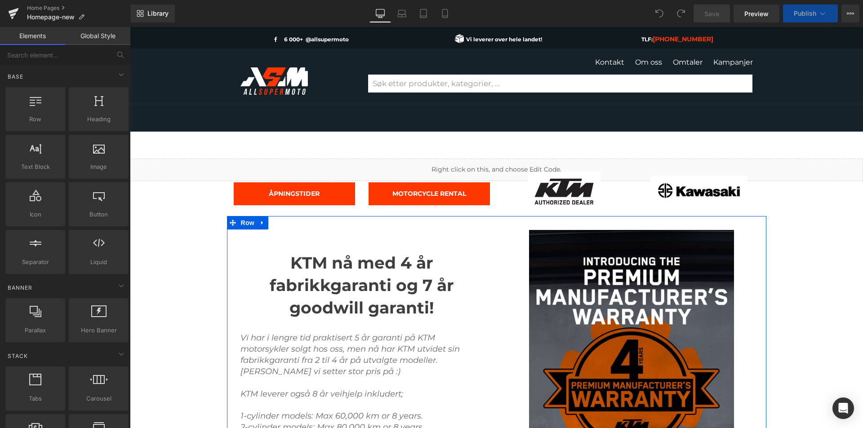
scroll to position [90, 0]
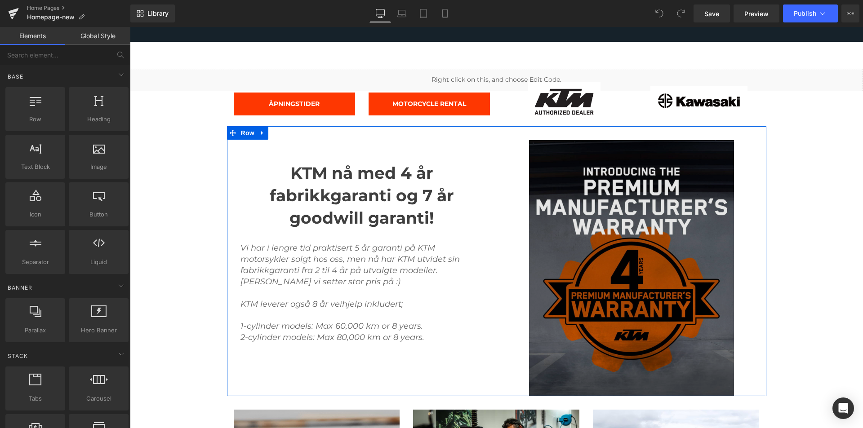
click at [620, 250] on img at bounding box center [631, 268] width 205 height 256
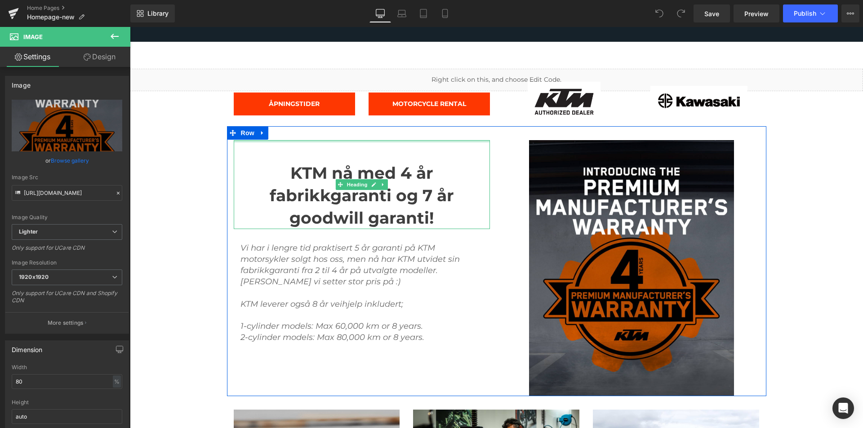
click at [382, 152] on div at bounding box center [362, 151] width 256 height 22
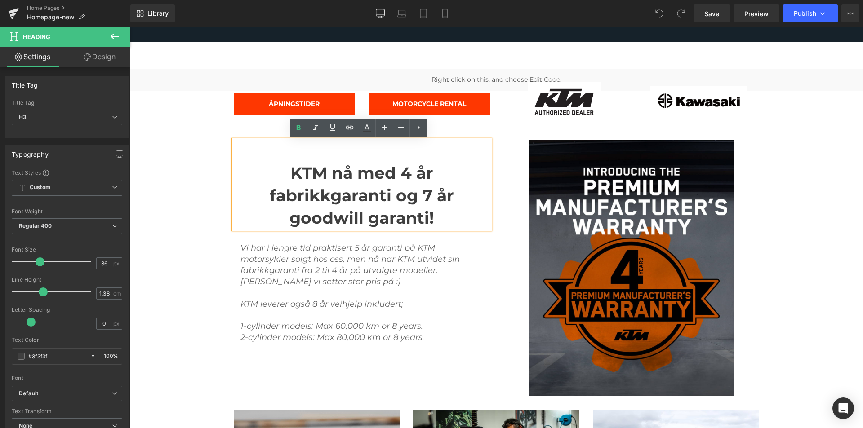
click at [270, 130] on div "KTM nå med 4 år fabrikkgaranti og 7 år goodwill garanti! Heading Vi har i lengr…" at bounding box center [496, 261] width 539 height 270
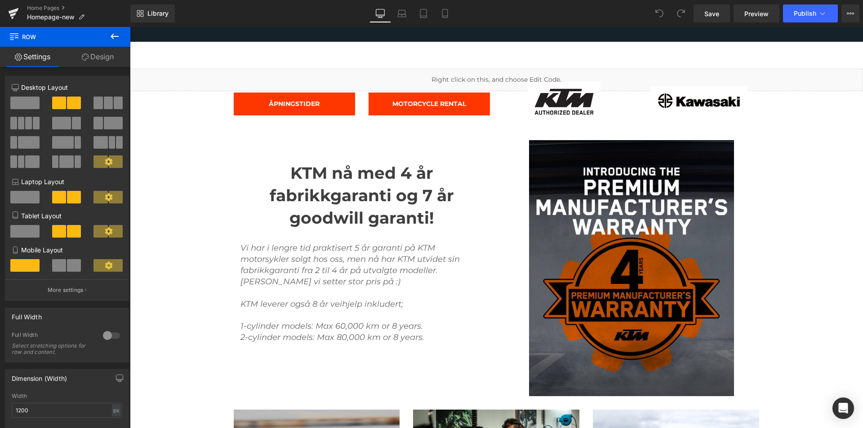
click at [111, 35] on icon at bounding box center [114, 36] width 11 height 11
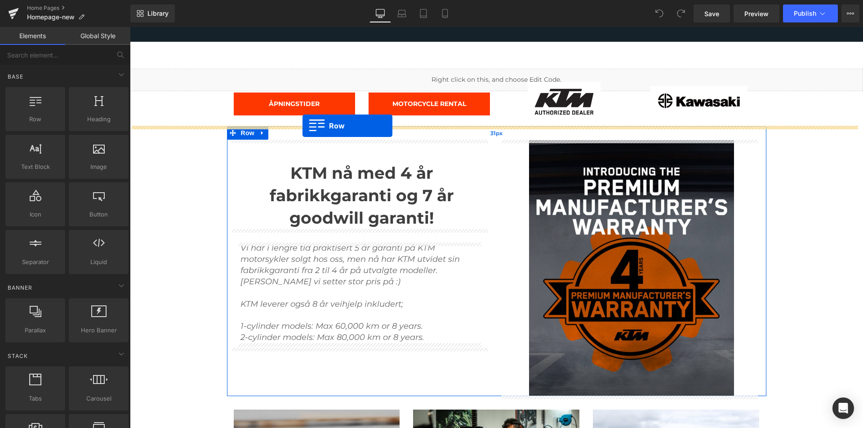
drag, startPoint x: 168, startPoint y: 136, endPoint x: 303, endPoint y: 126, distance: 135.2
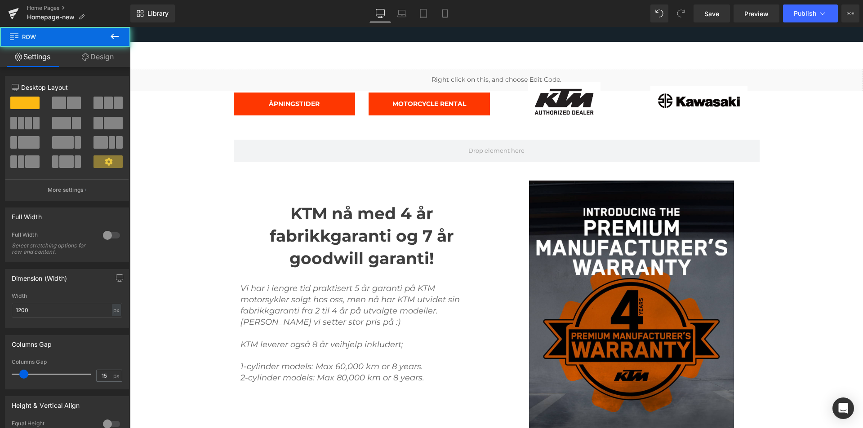
click at [122, 35] on button at bounding box center [114, 37] width 31 height 20
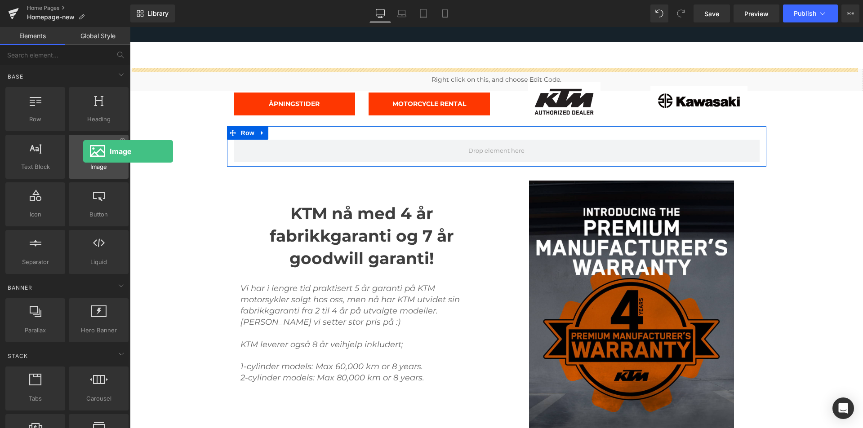
drag, startPoint x: 90, startPoint y: 165, endPoint x: 113, endPoint y: 165, distance: 22.5
click at [83, 152] on div "Image images, photos, alts, uploads" at bounding box center [99, 157] width 60 height 44
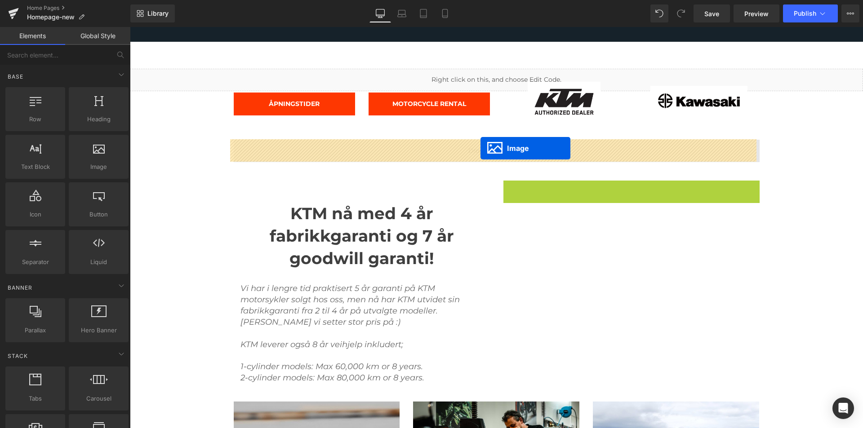
drag, startPoint x: 613, startPoint y: 306, endPoint x: 481, endPoint y: 148, distance: 206.1
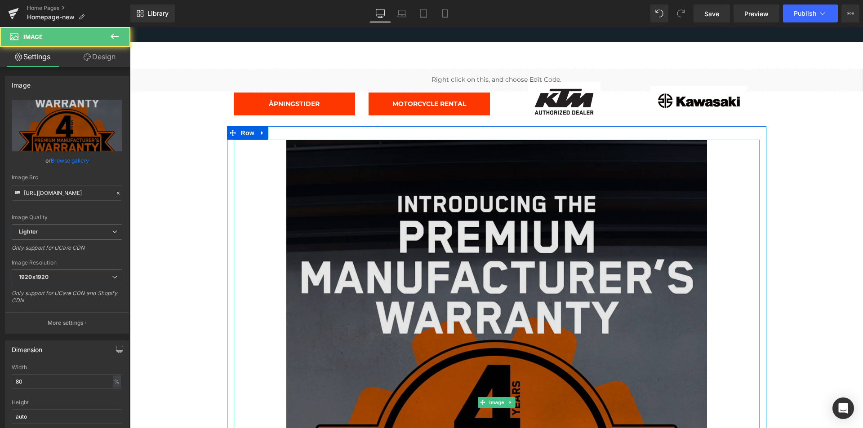
click at [462, 209] on img at bounding box center [496, 403] width 421 height 526
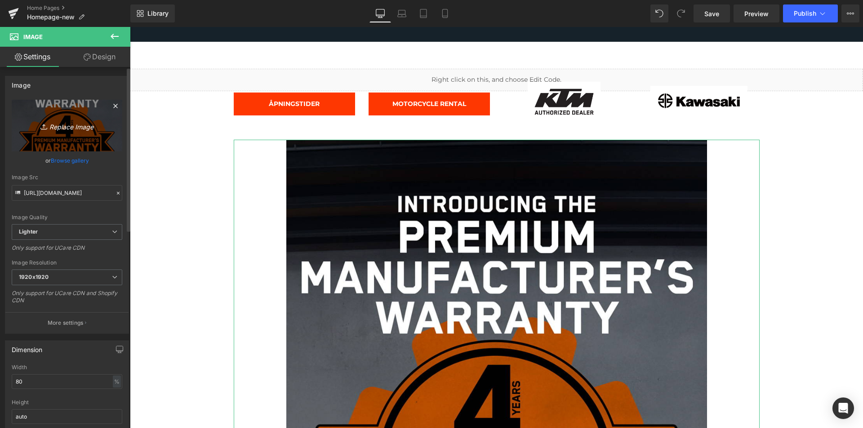
click at [55, 111] on link "Replace Image" at bounding box center [67, 126] width 111 height 52
type input "C:\fakepath\STORT UTVALG – KAMPANJEPRISER!.png"
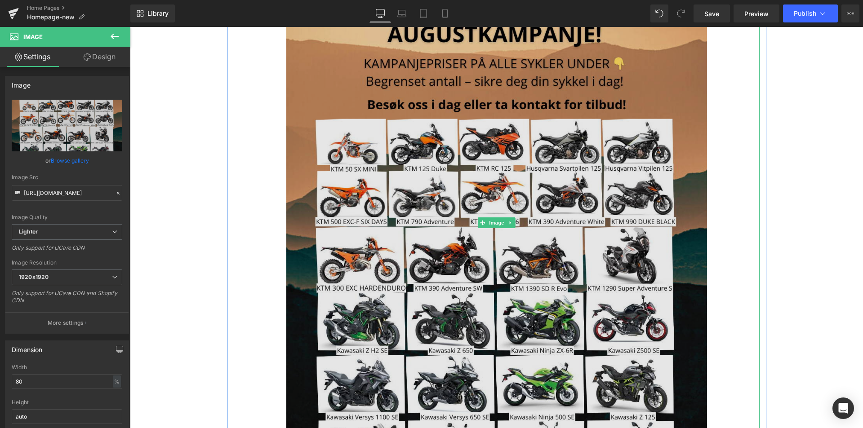
scroll to position [450, 0]
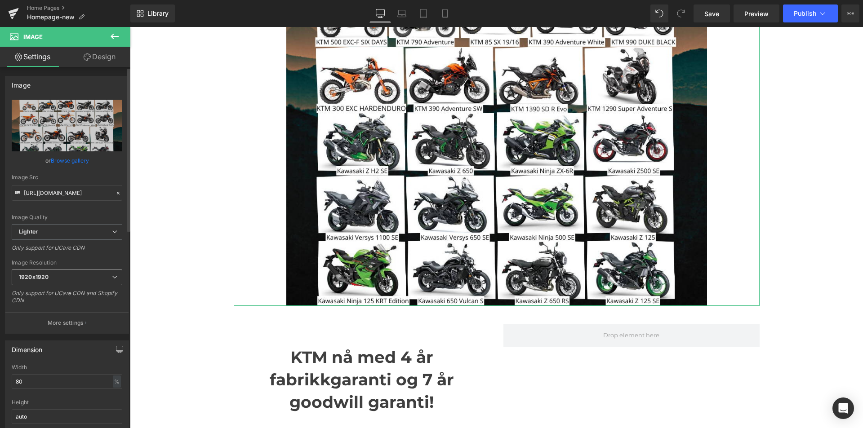
click at [108, 273] on span "1920x1920" at bounding box center [67, 278] width 111 height 16
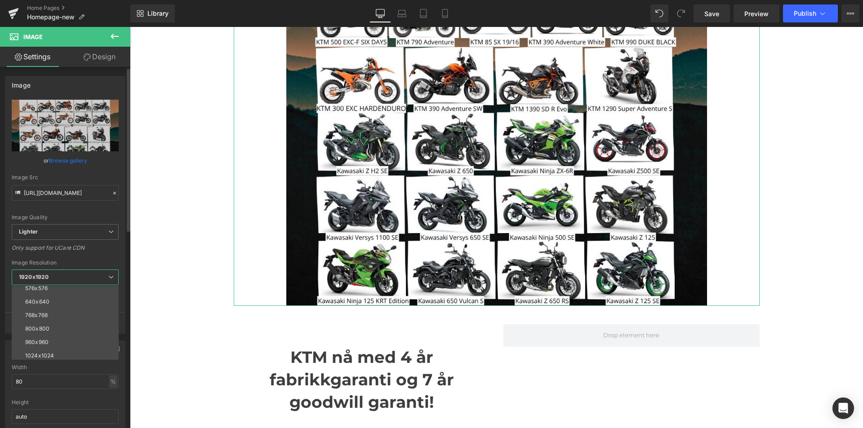
scroll to position [129, 0]
click at [62, 314] on li "1600x1600" at bounding box center [67, 312] width 111 height 13
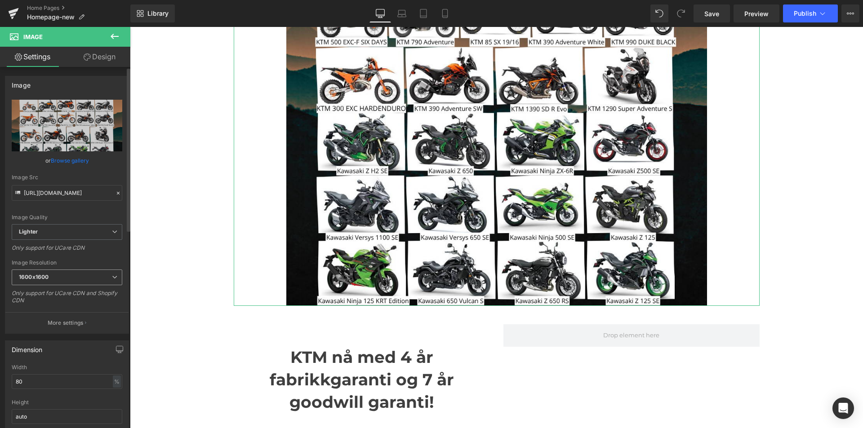
click at [69, 278] on span "1600x1600" at bounding box center [67, 278] width 111 height 16
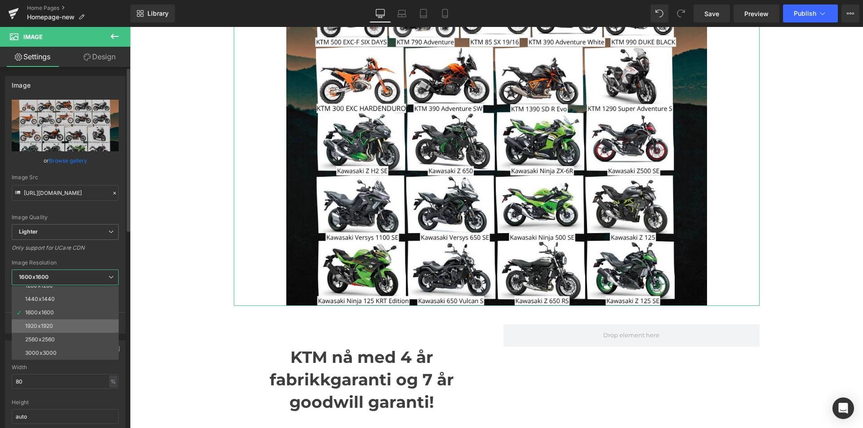
click at [63, 320] on li "1920x1920" at bounding box center [67, 326] width 111 height 13
type input "[URL][DOMAIN_NAME]"
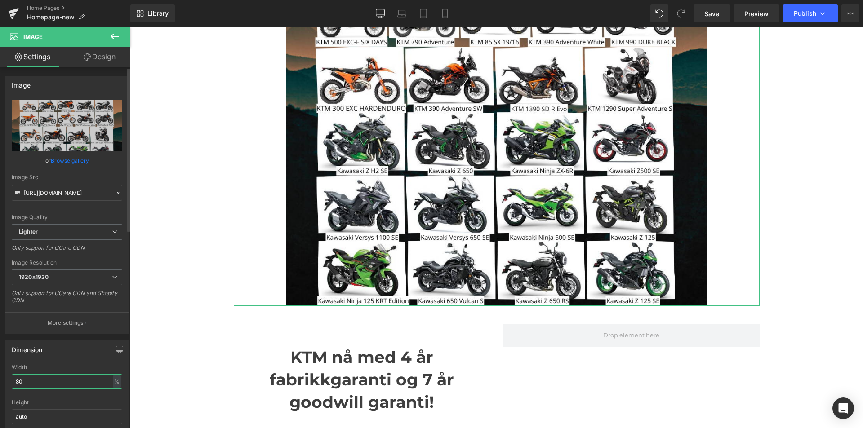
click at [45, 381] on input "80" at bounding box center [67, 381] width 111 height 15
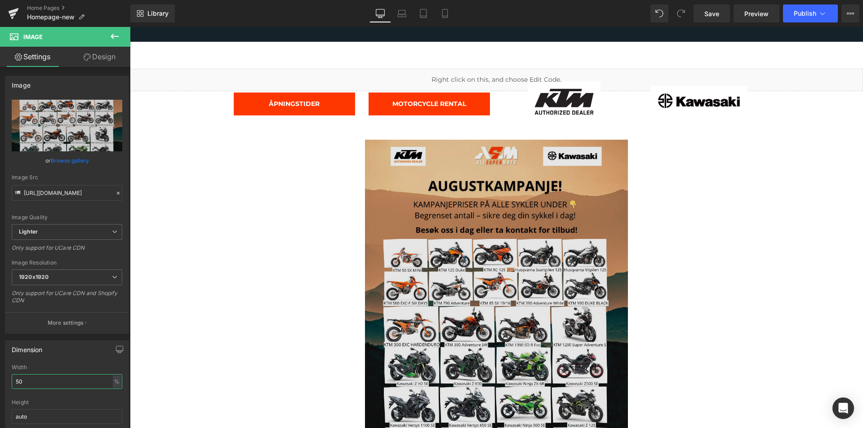
scroll to position [180, 0]
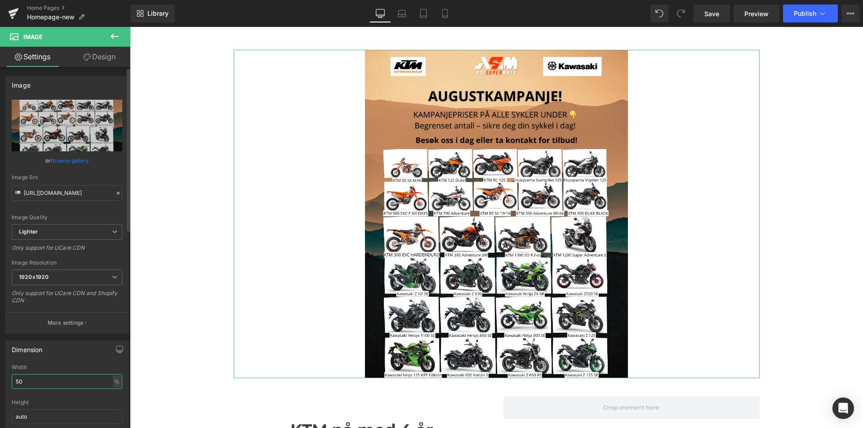
click at [27, 375] on input "50" at bounding box center [67, 381] width 111 height 15
click at [27, 377] on input "50" at bounding box center [67, 381] width 111 height 15
click at [27, 386] on input "50" at bounding box center [67, 381] width 111 height 15
click at [28, 382] on input "50" at bounding box center [67, 381] width 111 height 15
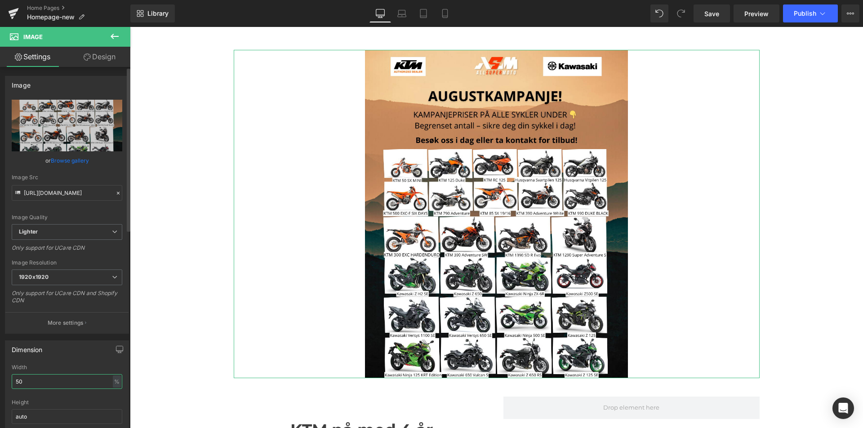
click at [28, 382] on input "50" at bounding box center [67, 381] width 111 height 15
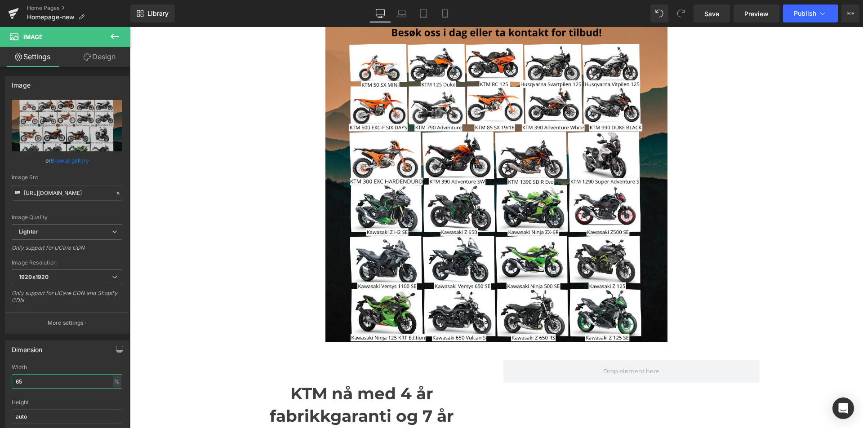
scroll to position [495, 0]
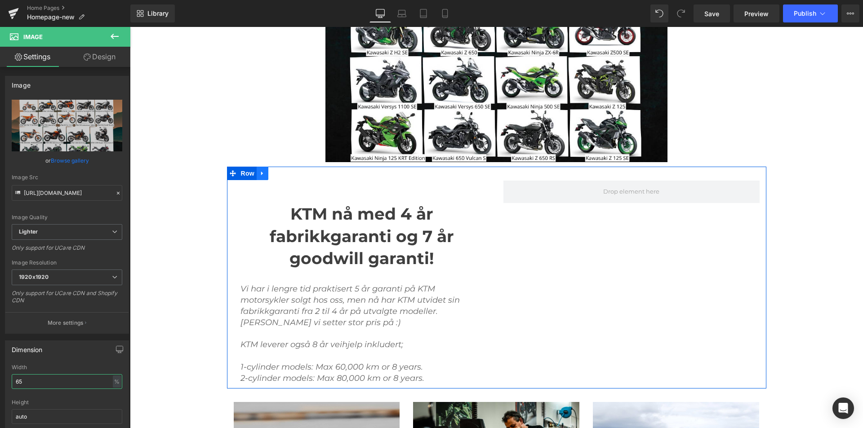
type input "65"
click at [259, 174] on icon at bounding box center [262, 173] width 6 height 7
click at [283, 175] on icon at bounding box center [286, 173] width 6 height 6
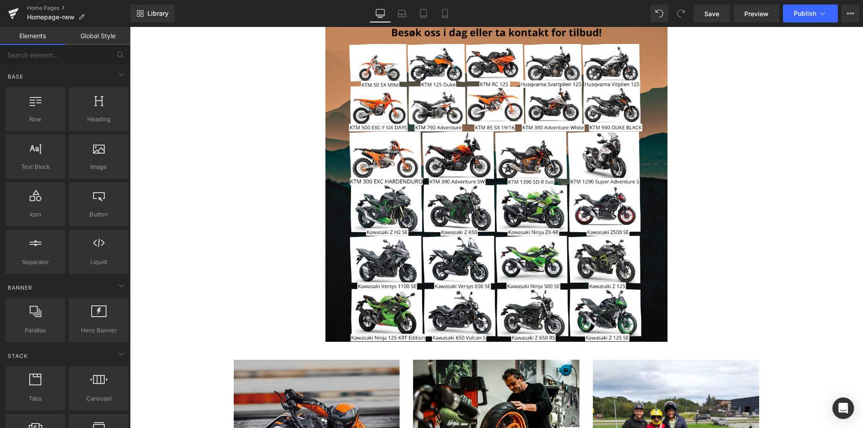
scroll to position [90, 0]
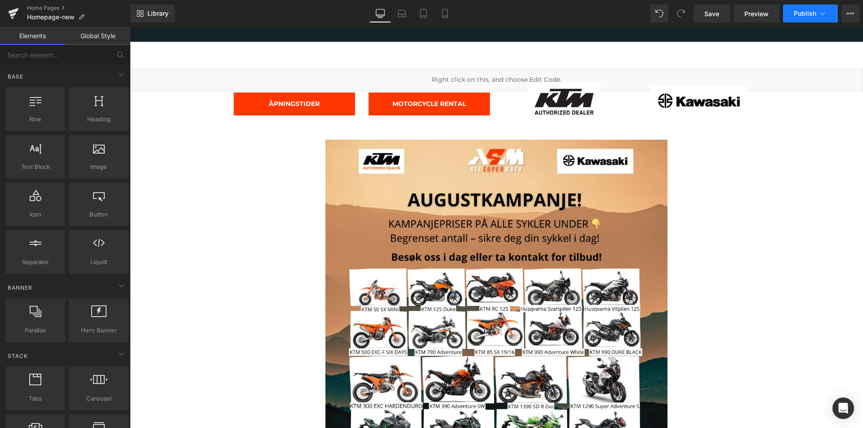
click at [803, 13] on span "Publish" at bounding box center [805, 13] width 22 height 7
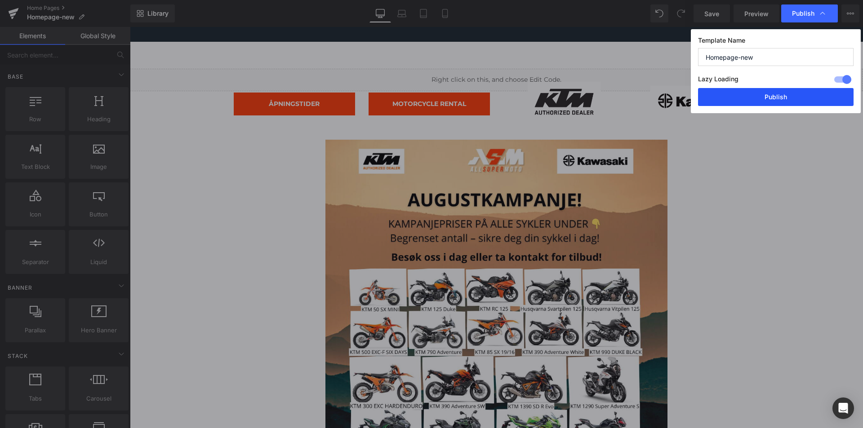
click at [784, 100] on button "Publish" at bounding box center [776, 97] width 156 height 18
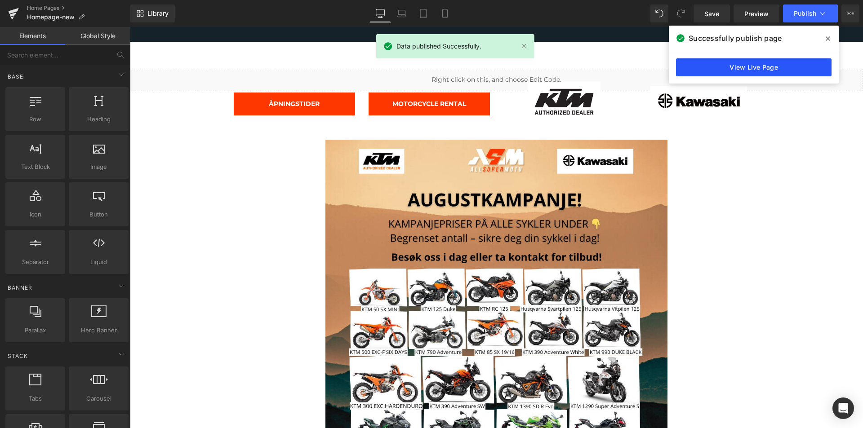
click at [729, 67] on link "View Live Page" at bounding box center [754, 67] width 156 height 18
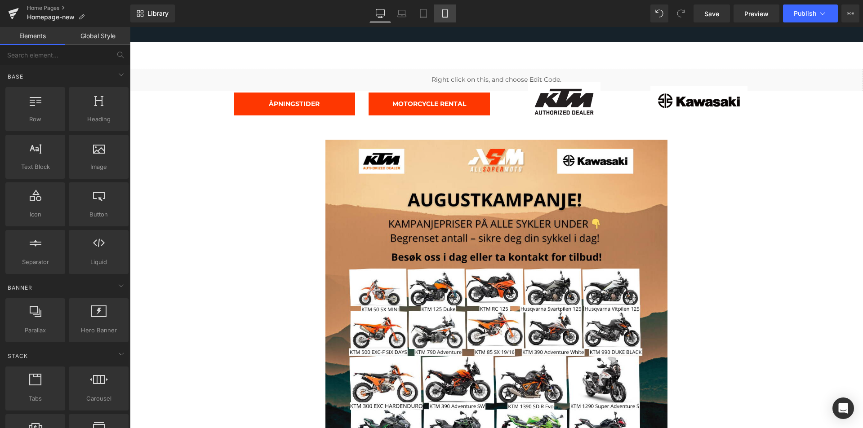
click at [451, 16] on link "Mobile" at bounding box center [445, 13] width 22 height 18
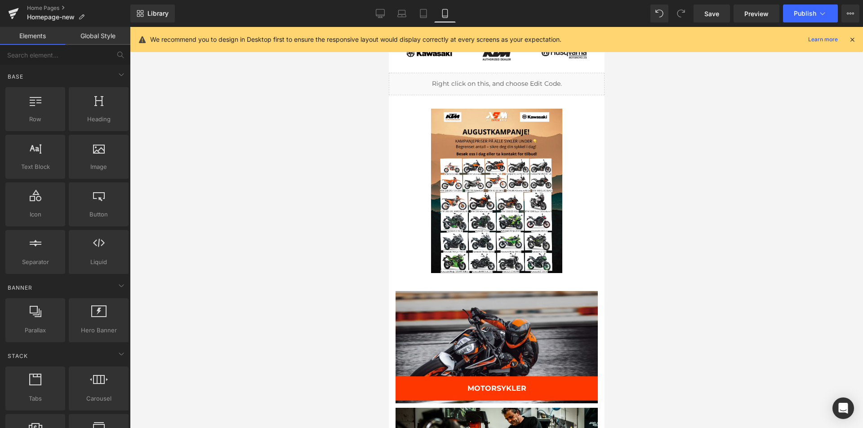
scroll to position [61, 0]
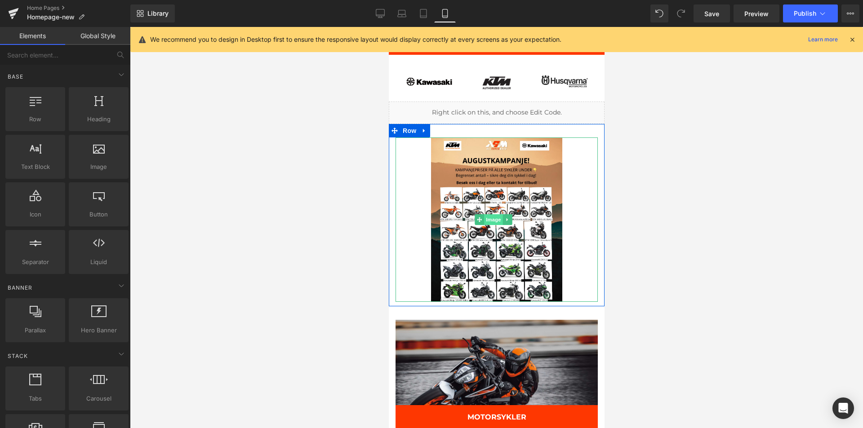
click at [489, 214] on span "Image" at bounding box center [493, 219] width 19 height 11
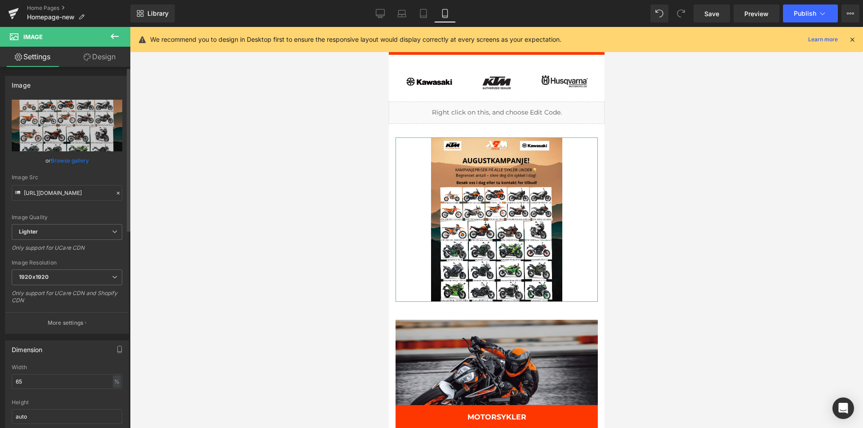
scroll to position [180, 0]
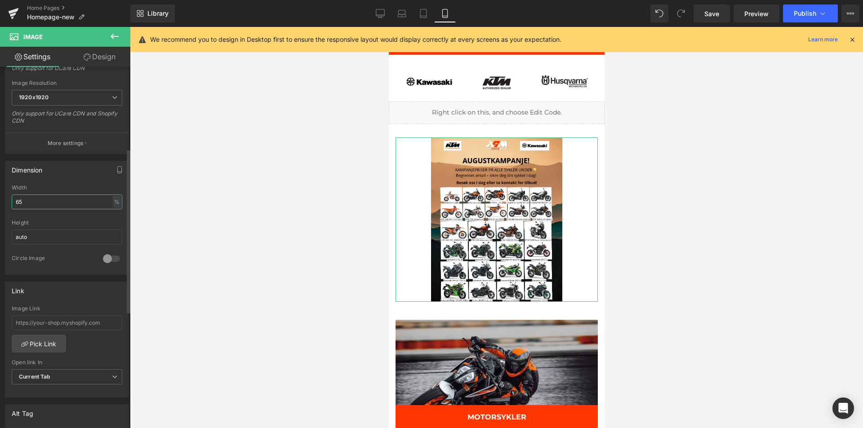
click at [45, 206] on input "65" at bounding box center [67, 202] width 111 height 15
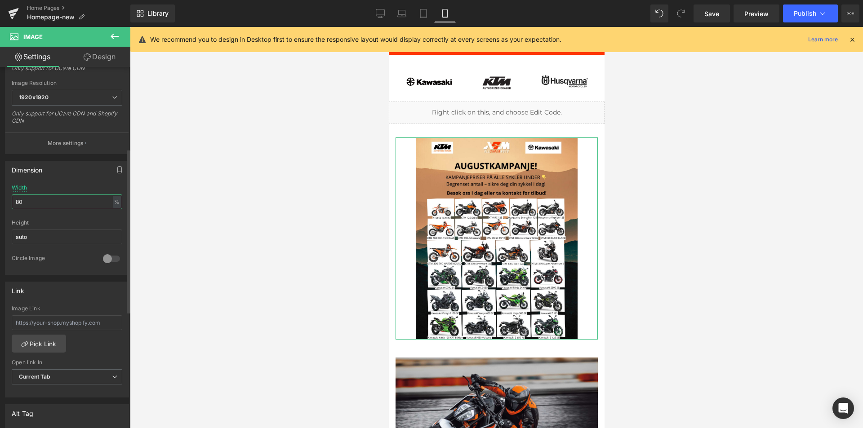
click at [45, 206] on input "80" at bounding box center [67, 202] width 111 height 15
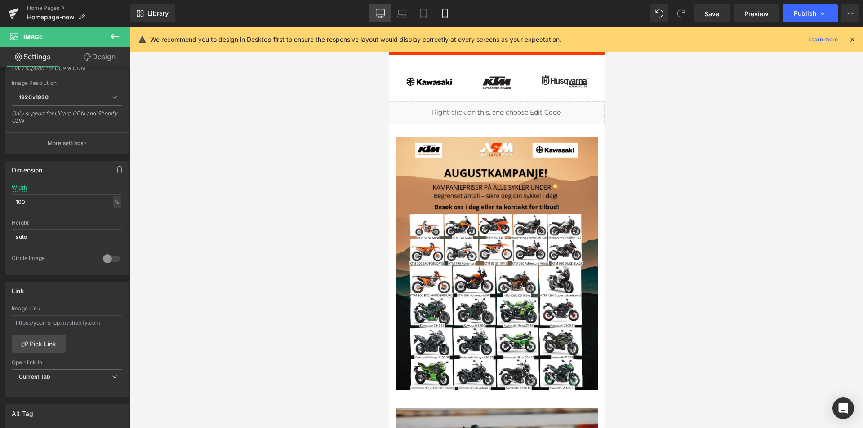
click at [380, 7] on link "Desktop" at bounding box center [381, 13] width 22 height 18
type input "65"
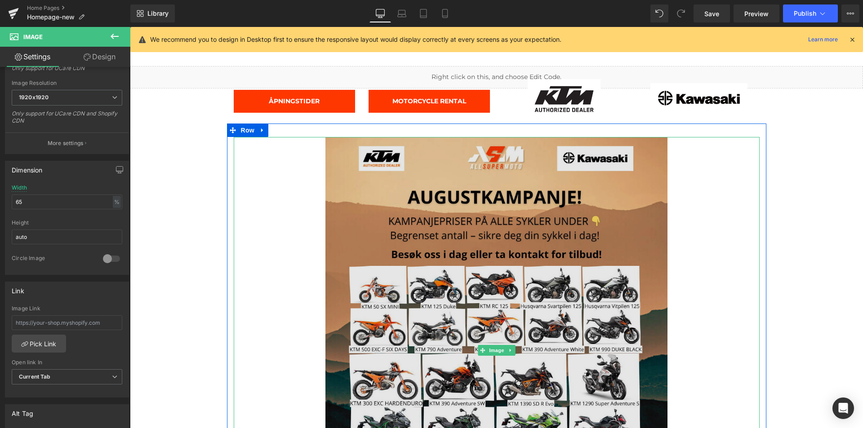
scroll to position [272, 0]
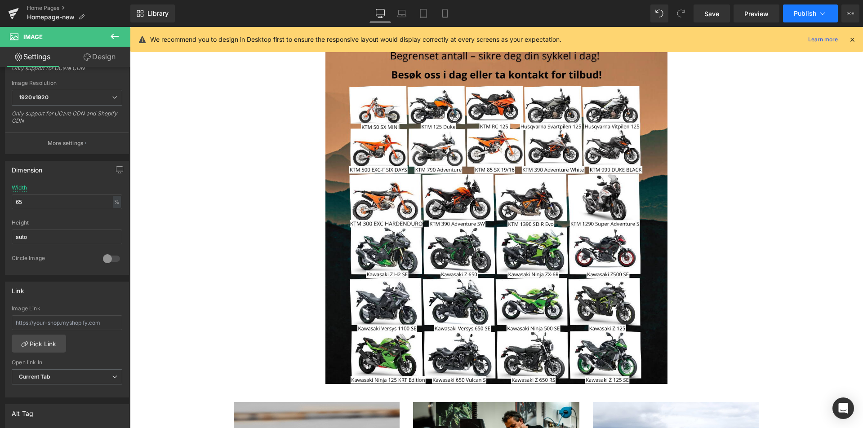
click at [800, 13] on span "Publish" at bounding box center [805, 13] width 22 height 7
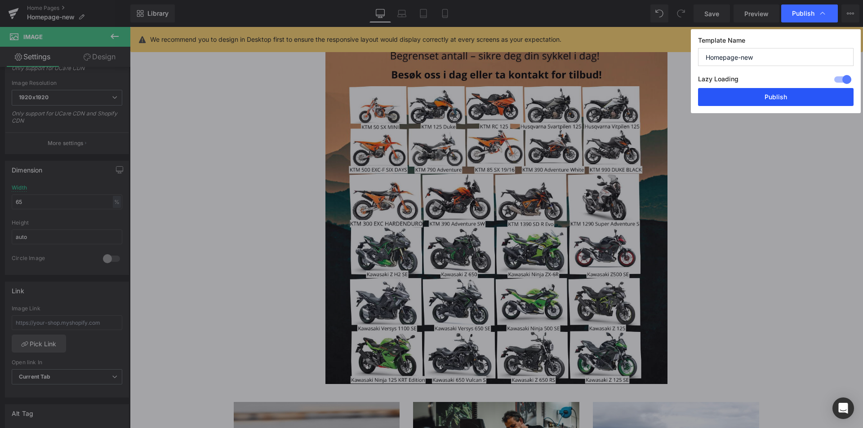
click at [767, 97] on button "Publish" at bounding box center [776, 97] width 156 height 18
